Goal: Book appointment/travel/reservation

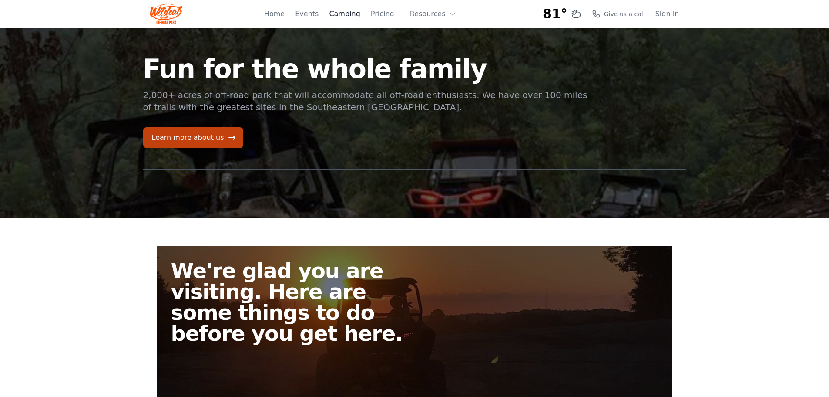
click at [351, 16] on link "Camping" at bounding box center [344, 14] width 31 height 10
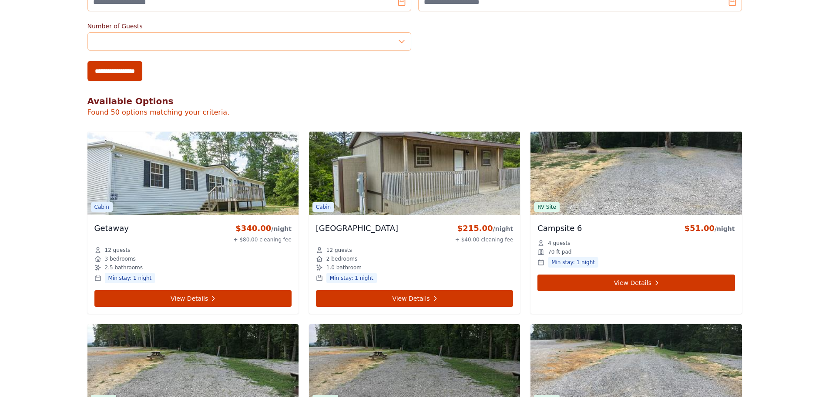
scroll to position [261, 0]
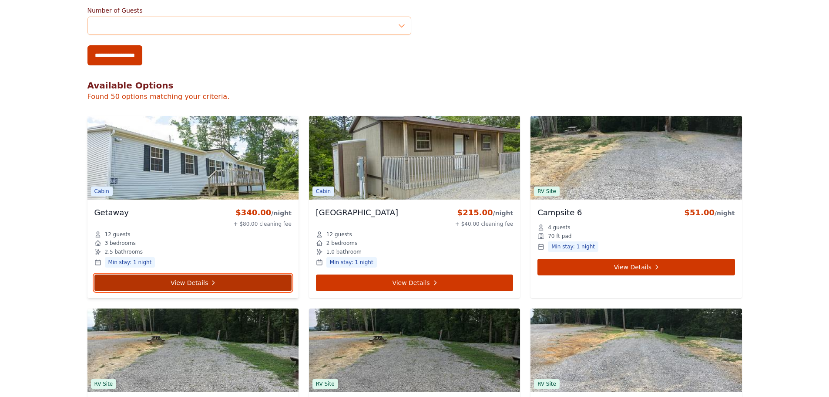
click at [208, 279] on link "View Details" at bounding box center [192, 282] width 197 height 17
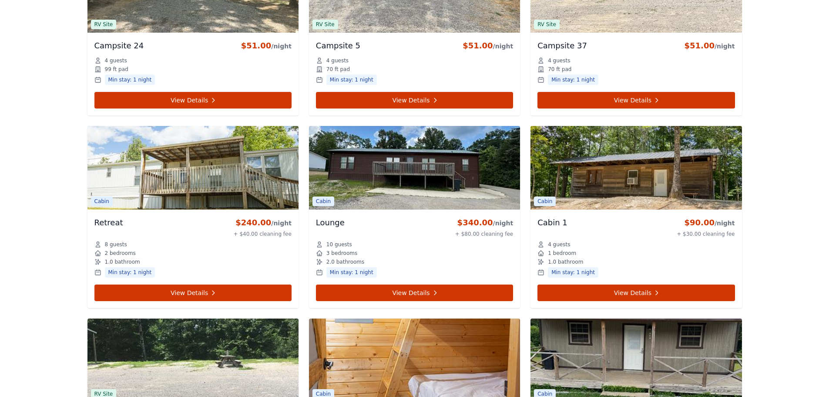
scroll to position [2551, 0]
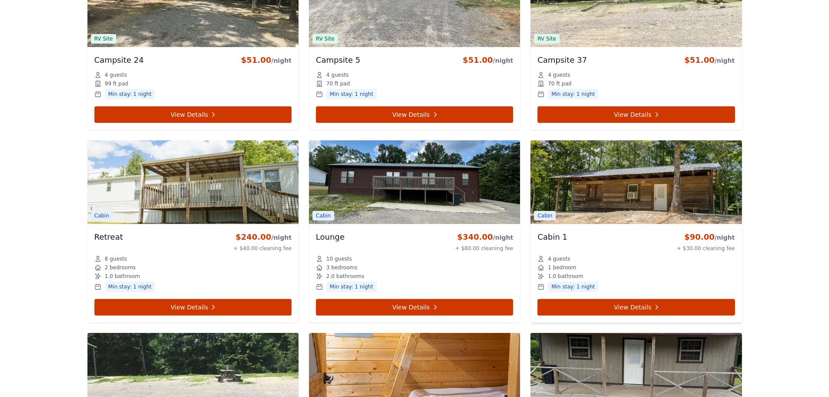
click at [617, 208] on img at bounding box center [636, 182] width 211 height 84
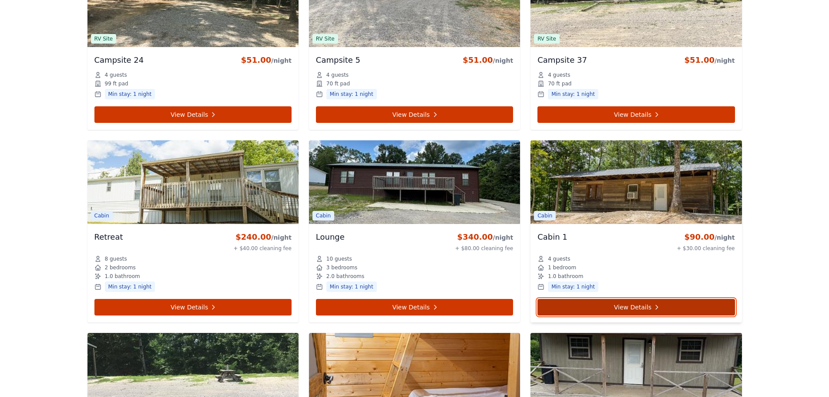
click at [644, 308] on link "View Details" at bounding box center [636, 307] width 197 height 17
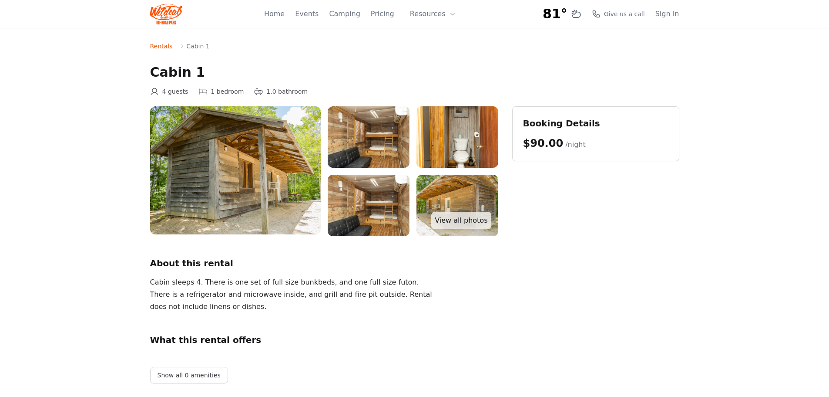
click at [573, 137] on div "$90.00 /night" at bounding box center [554, 143] width 63 height 14
click at [558, 137] on div "$90.00 /night" at bounding box center [554, 143] width 63 height 14
click at [551, 142] on span "$90.00" at bounding box center [543, 143] width 40 height 12
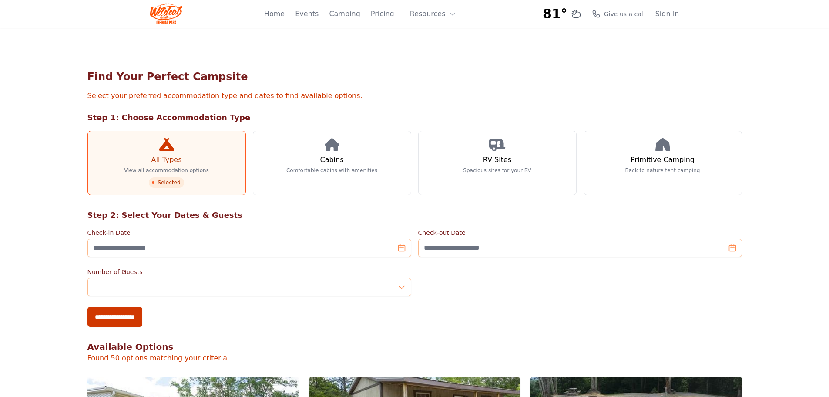
scroll to position [44, 0]
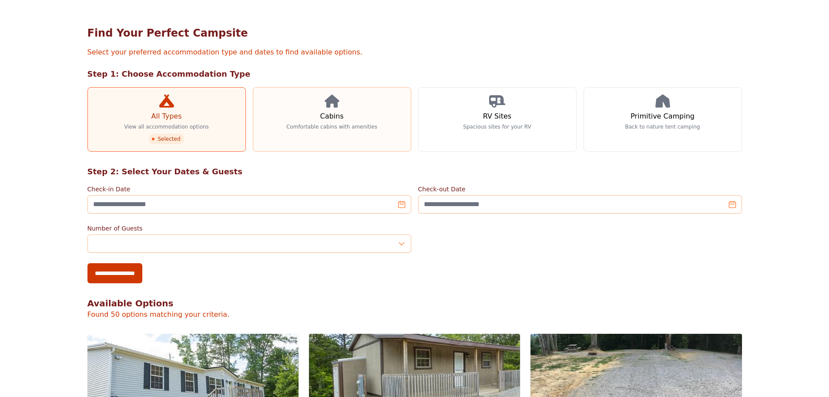
click at [340, 119] on h3 "Cabins" at bounding box center [332, 116] width 24 height 10
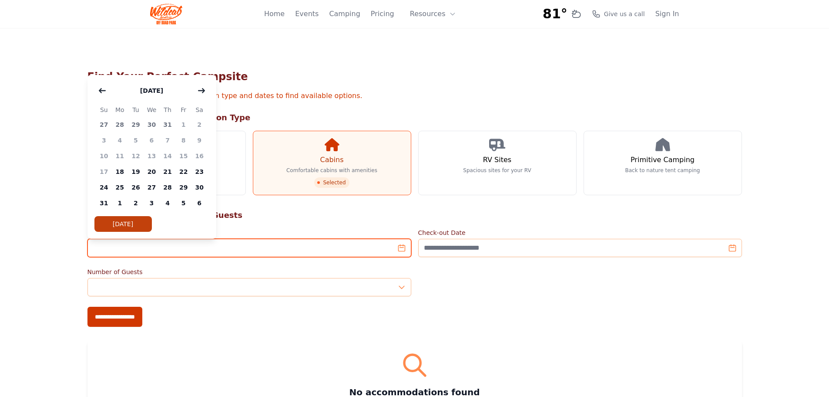
click at [372, 256] on input "Check-in Date" at bounding box center [250, 248] width 324 height 18
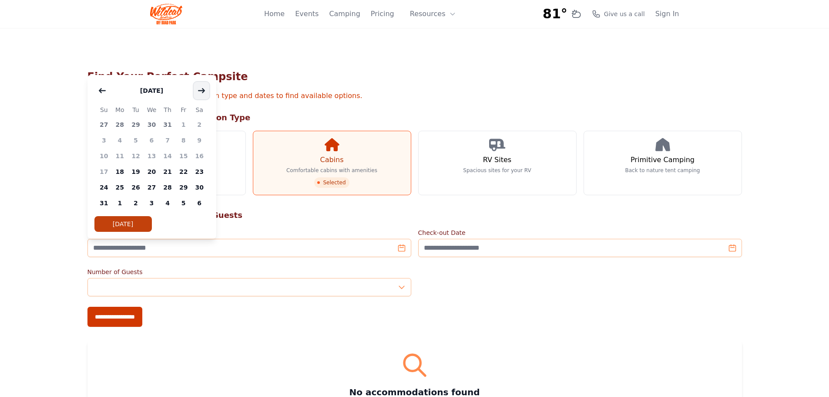
click at [204, 94] on icon "button" at bounding box center [201, 90] width 7 height 7
click at [183, 139] on span "12" at bounding box center [183, 140] width 16 height 16
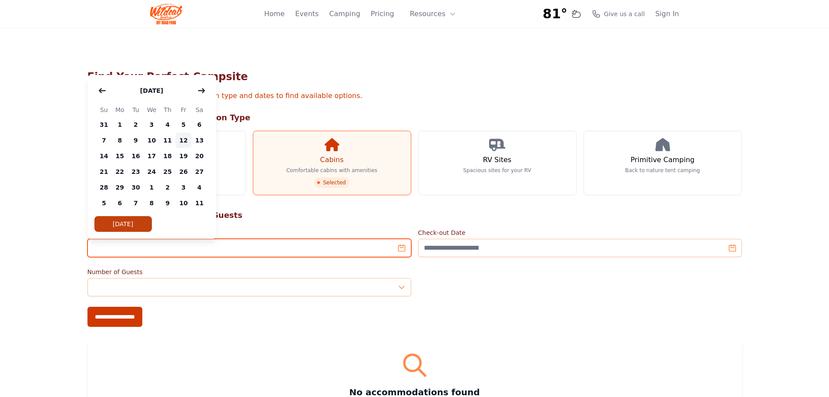
type input "**********"
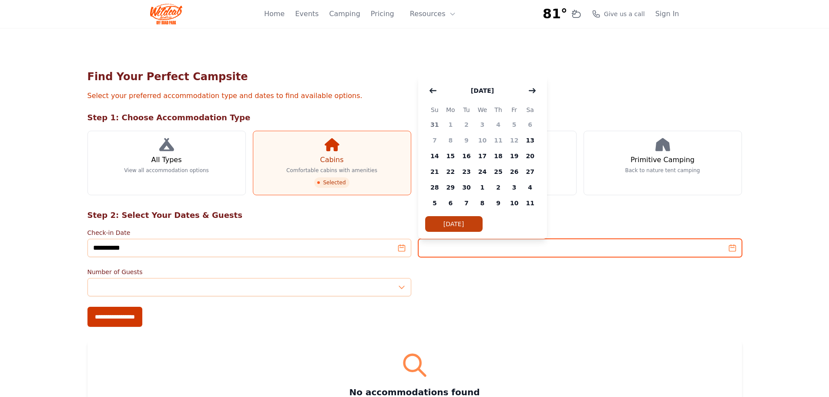
click at [612, 249] on input "Check-out Date" at bounding box center [580, 248] width 324 height 18
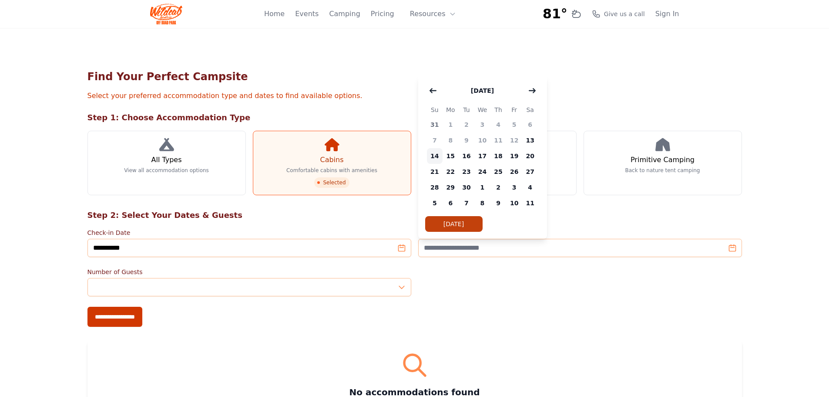
click at [435, 154] on span "14" at bounding box center [435, 156] width 16 height 16
type input "**********"
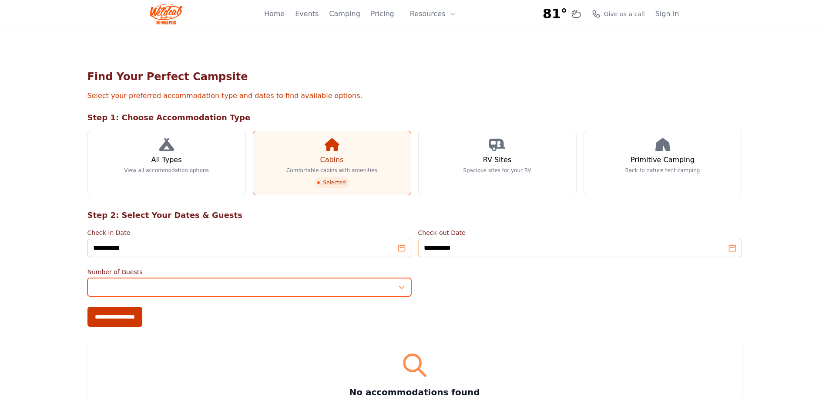
click at [306, 287] on input "*" at bounding box center [250, 287] width 324 height 18
type input "*"
click at [402, 285] on input "*" at bounding box center [250, 287] width 324 height 18
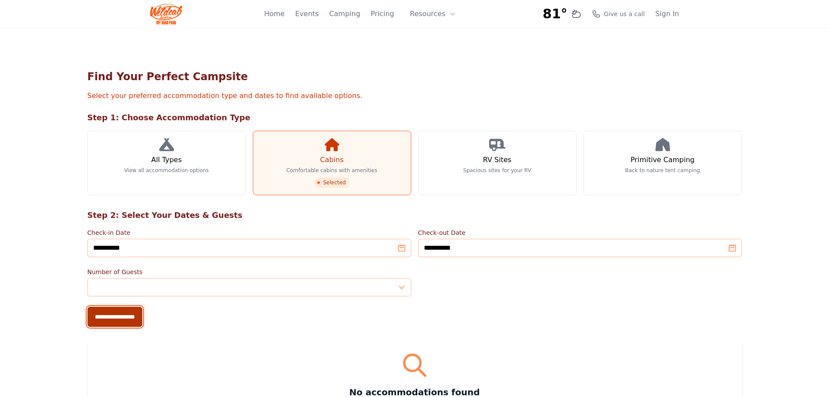
click at [128, 315] on input "**********" at bounding box center [115, 317] width 55 height 20
type input "**********"
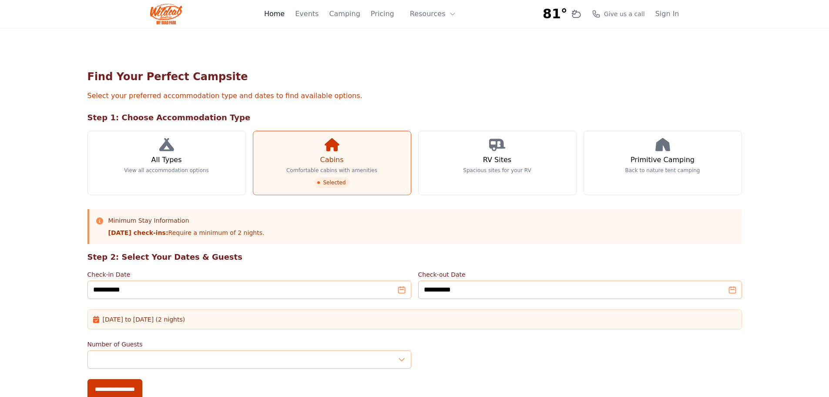
click at [285, 14] on link "Home" at bounding box center [274, 14] width 20 height 10
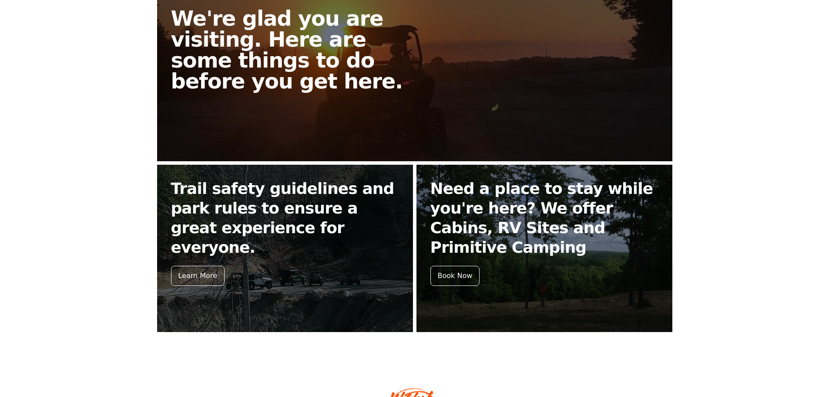
scroll to position [309, 0]
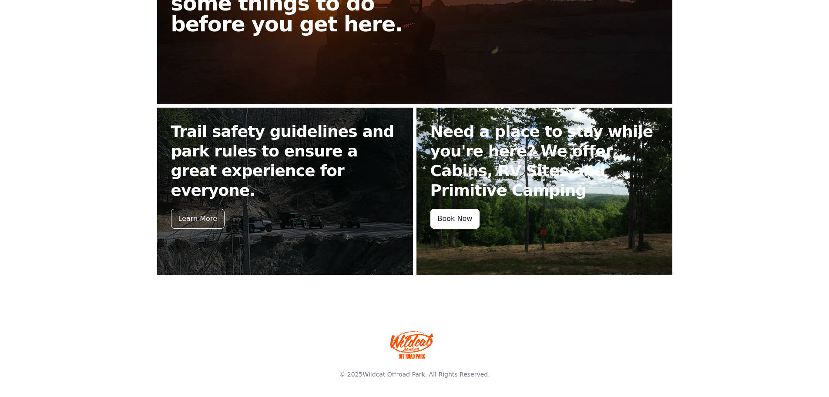
click at [450, 223] on div "Book Now" at bounding box center [456, 219] width 50 height 20
